Goal: Transaction & Acquisition: Purchase product/service

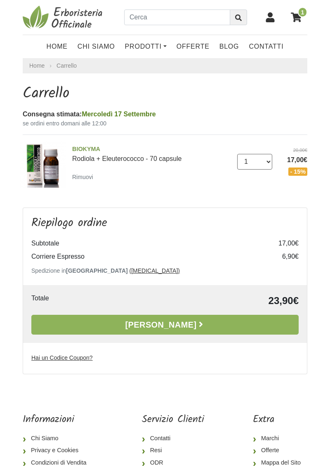
click at [257, 161] on select "0 (Rimuovi) 1 2 3 4 5 6 7 8 9 10 11 12 13 14 15 16 17 18 19 20 21 22 23 24 25 2…" at bounding box center [254, 162] width 35 height 16
click at [194, 246] on td "Subtotale" at bounding box center [148, 243] width 234 height 13
click at [86, 177] on small "Rimuovi" at bounding box center [82, 177] width 21 height 7
